Goal: Task Accomplishment & Management: Use online tool/utility

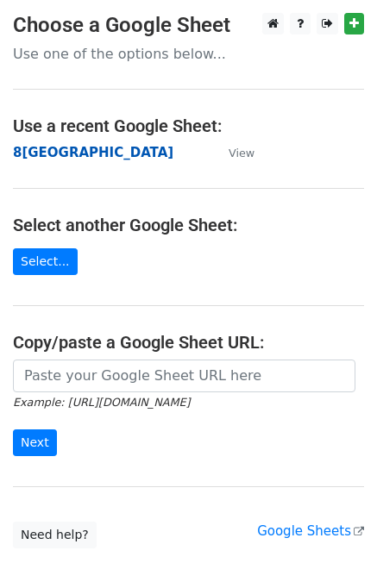
click at [53, 150] on strong "8[GEOGRAPHIC_DATA]" at bounding box center [93, 153] width 160 height 16
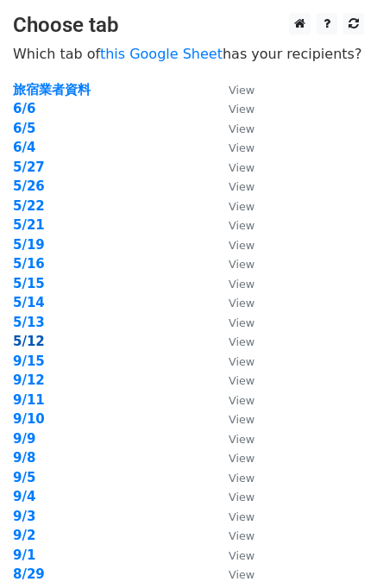
click at [37, 344] on strong "5/12" at bounding box center [29, 342] width 32 height 16
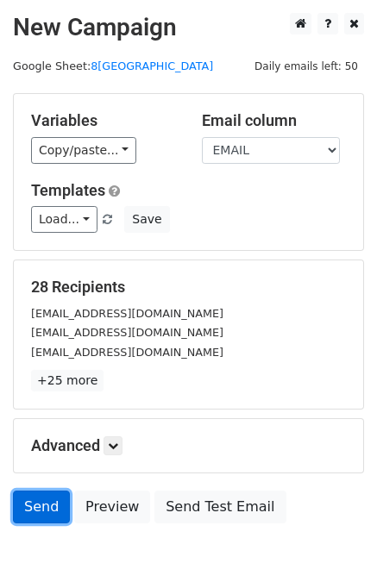
click at [30, 493] on link "Send" at bounding box center [41, 506] width 57 height 33
